Goal: Contribute content: Contribute content

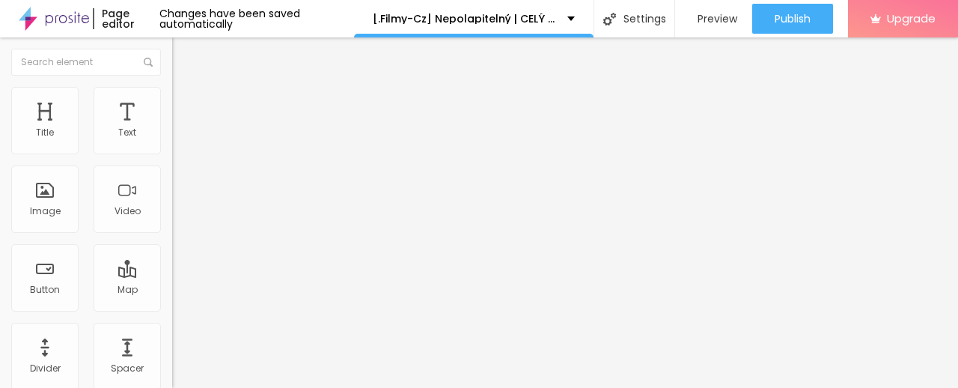
click at [172, 129] on span "Add image" at bounding box center [202, 122] width 61 height 13
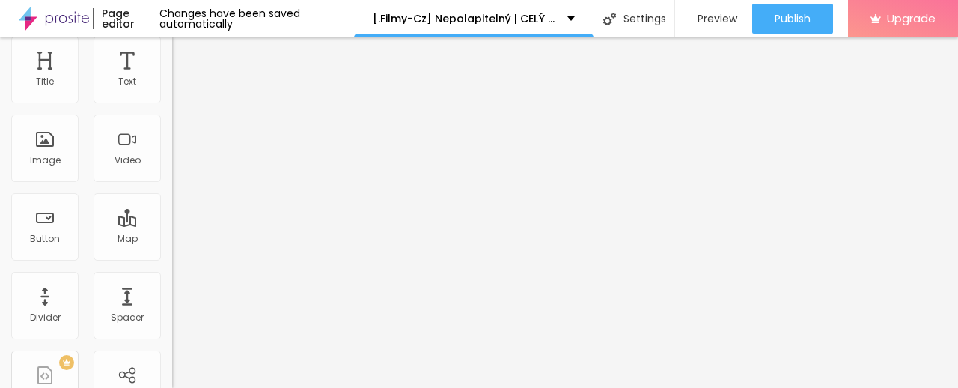
scroll to position [74, 0]
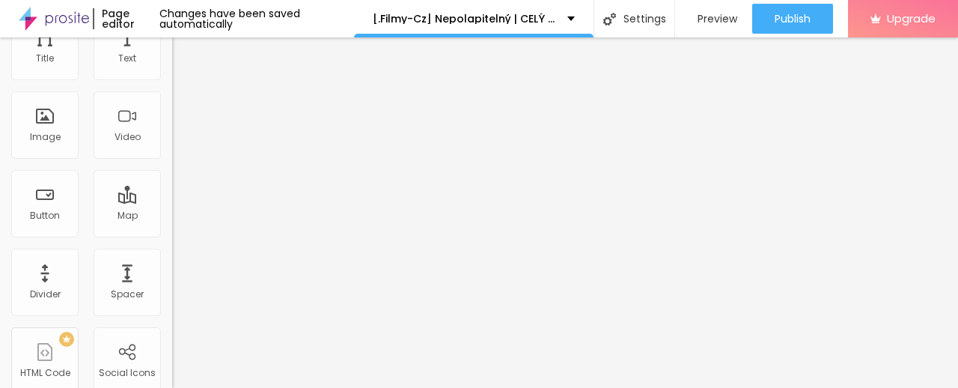
click at [172, 233] on input "https://" at bounding box center [262, 225] width 180 height 15
paste input "[DOMAIN_NAME]/sk/movie/1242419/roofman.alboom"
type input "[URL][DOMAIN_NAME]"
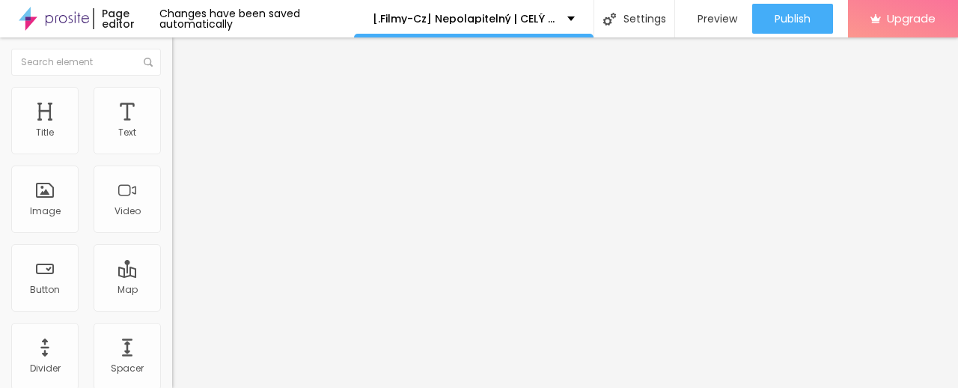
click at [172, 141] on span "Heading 2" at bounding box center [205, 132] width 67 height 19
click at [172, 155] on span "Heading 3" at bounding box center [201, 146] width 58 height 17
click at [172, 141] on span "Heading 2" at bounding box center [205, 132] width 67 height 19
click at [172, 129] on span "Heading 1" at bounding box center [208, 118] width 73 height 21
click at [172, 141] on input "Click me" at bounding box center [262, 133] width 180 height 15
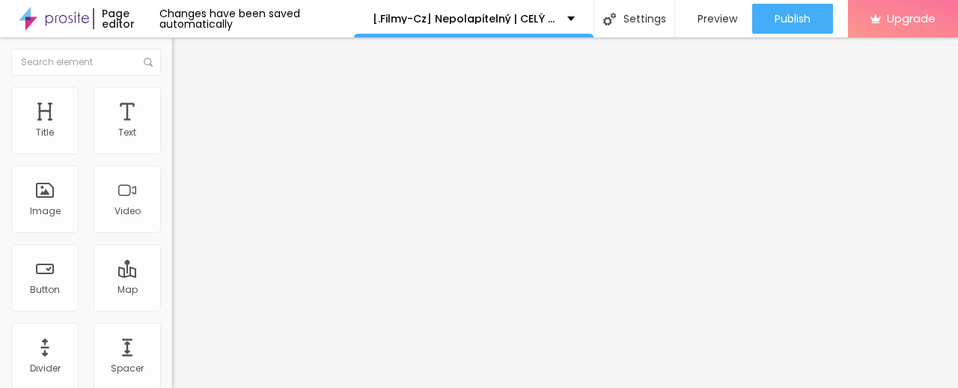
paste input "✅ » Sledujte ➤ ► Nepolapitelný (2025) — Film Onlin"
type input "✅ » Sledujte ➤ ► Nepolapitelný (2025) — Film Online"
click at [172, 308] on input "https://" at bounding box center [262, 300] width 180 height 15
paste input "[DOMAIN_NAME]/sk/movie/1242419/roofman.alboom"
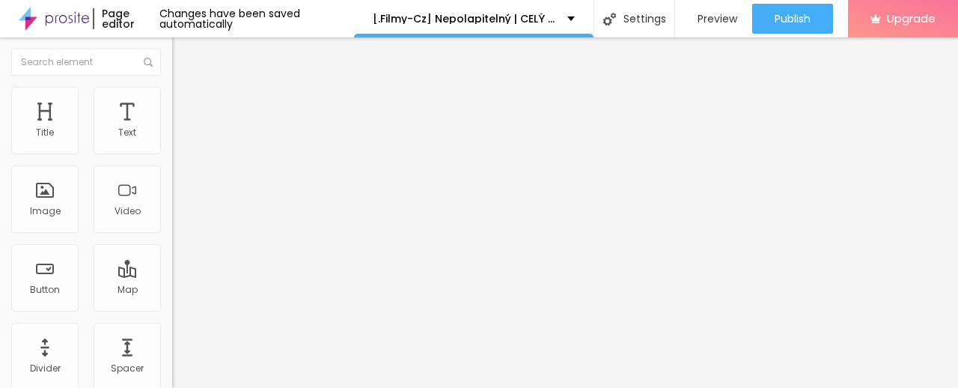
click at [172, 304] on input "[URL][DOMAIN_NAME]" at bounding box center [262, 300] width 180 height 15
type input "[URL][DOMAIN_NAME]"
paste input "[URL][DOMAIN_NAME]"
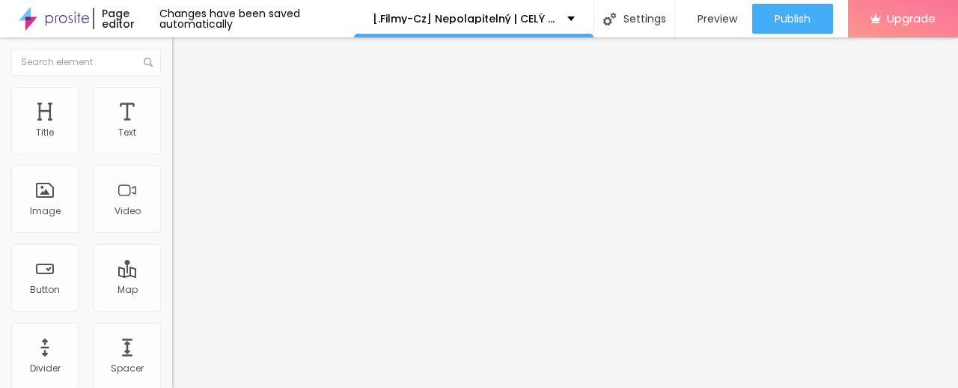
type input "[URL][DOMAIN_NAME]"
click at [172, 179] on img at bounding box center [177, 173] width 10 height 10
drag, startPoint x: 21, startPoint y: 52, endPoint x: 21, endPoint y: 65, distance: 12.7
click at [183, 53] on img "button" at bounding box center [189, 55] width 12 height 12
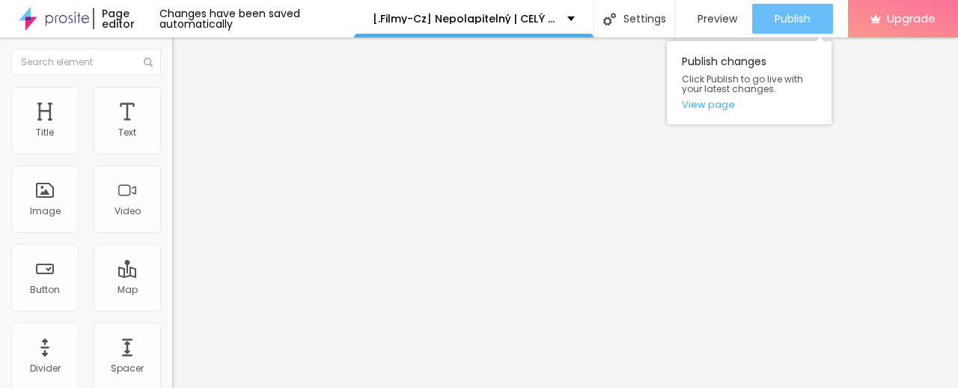
click at [795, 16] on span "Publish" at bounding box center [792, 19] width 36 height 12
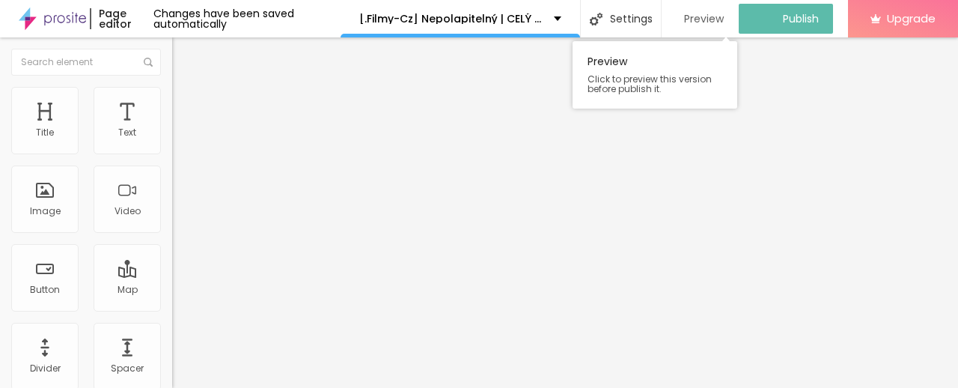
click at [716, 13] on span "Preview" at bounding box center [704, 19] width 40 height 12
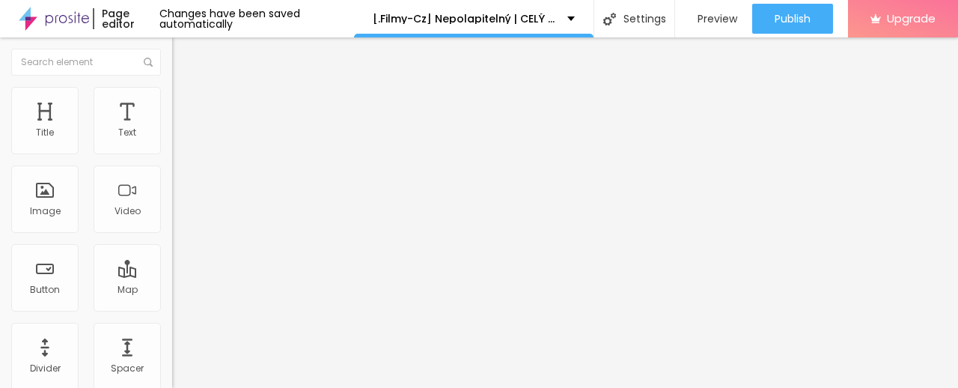
click at [46, 17] on img at bounding box center [54, 18] width 70 height 37
